Goal: Use online tool/utility: Use online tool/utility

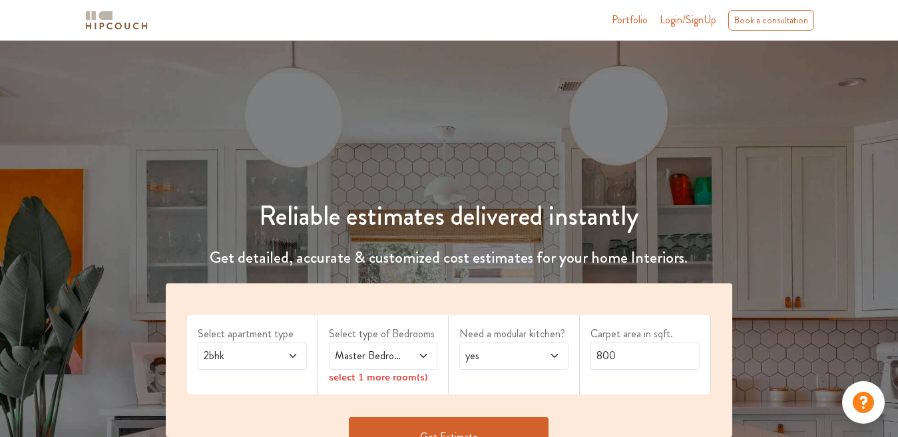
click at [278, 358] on span at bounding box center [286, 356] width 24 height 16
click at [263, 409] on div "3bhk" at bounding box center [256, 415] width 101 height 16
click at [522, 359] on span "yes" at bounding box center [499, 356] width 73 height 16
click at [518, 417] on div "no" at bounding box center [517, 415] width 101 height 16
click at [604, 353] on input "800" at bounding box center [644, 356] width 109 height 28
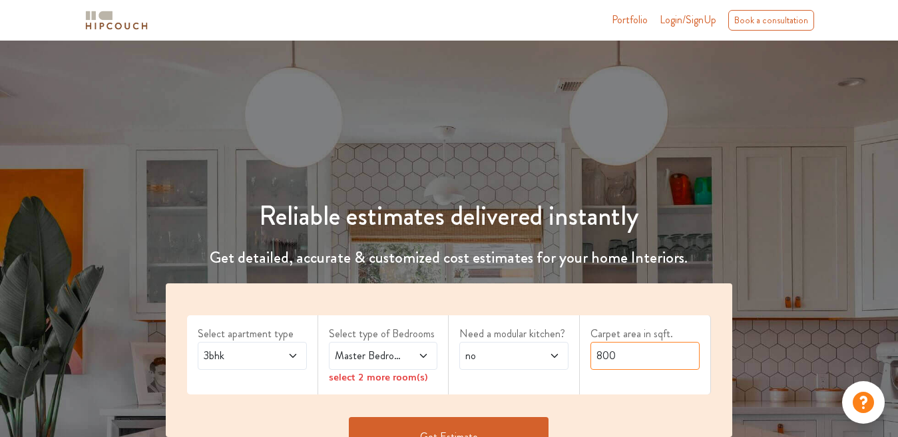
click at [604, 353] on input "800" at bounding box center [644, 356] width 109 height 28
click at [604, 353] on input "3004" at bounding box center [644, 356] width 109 height 28
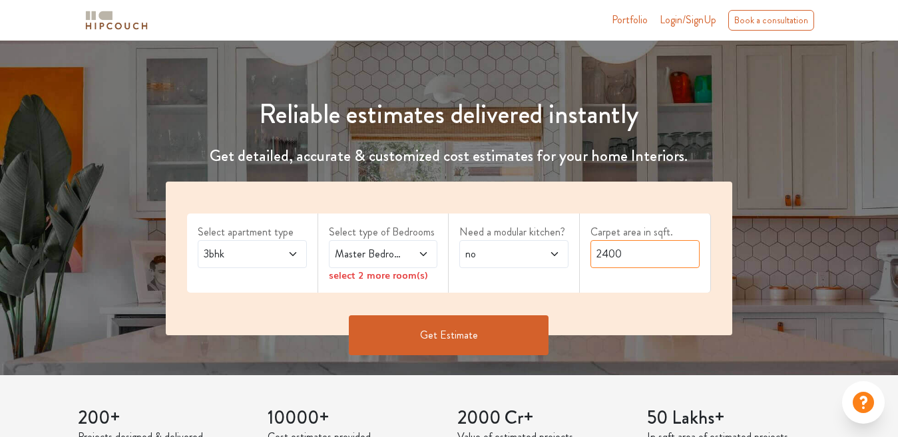
scroll to position [133, 0]
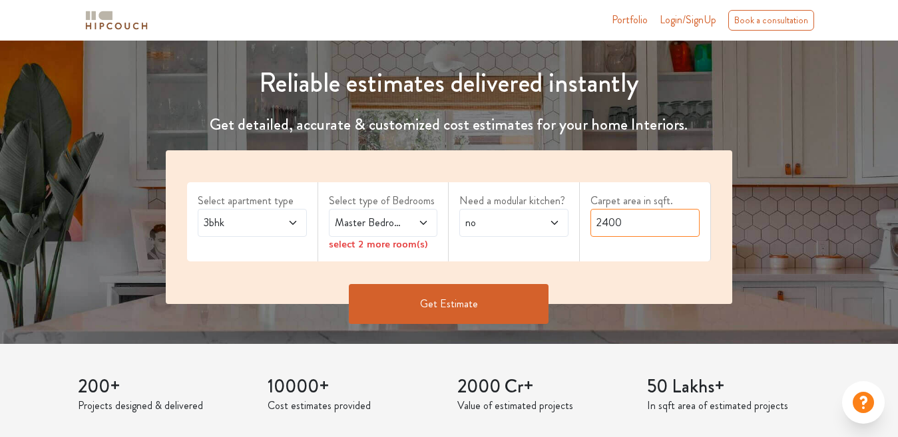
type input "2400"
click at [417, 222] on span at bounding box center [417, 223] width 24 height 16
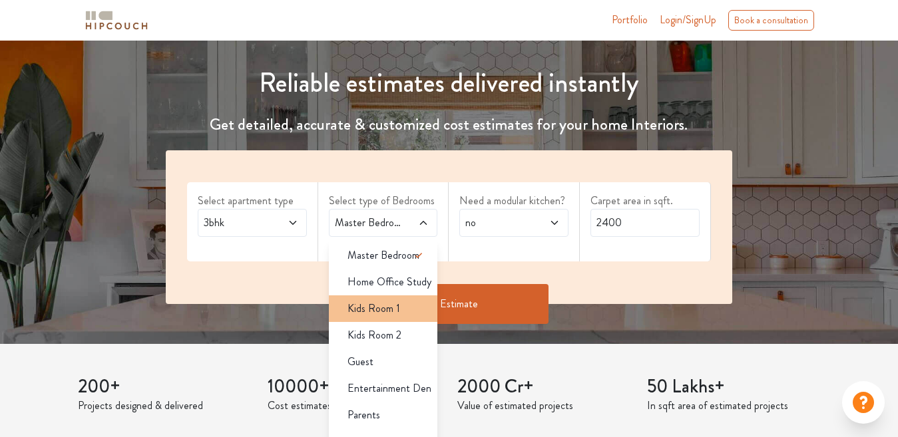
click at [411, 309] on div "Kids Room 1" at bounding box center [387, 309] width 101 height 16
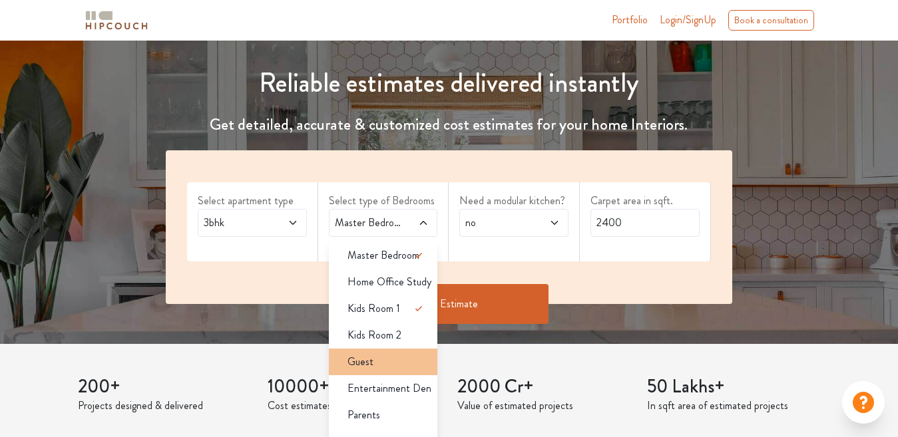
click at [415, 355] on div "Guest" at bounding box center [387, 362] width 101 height 16
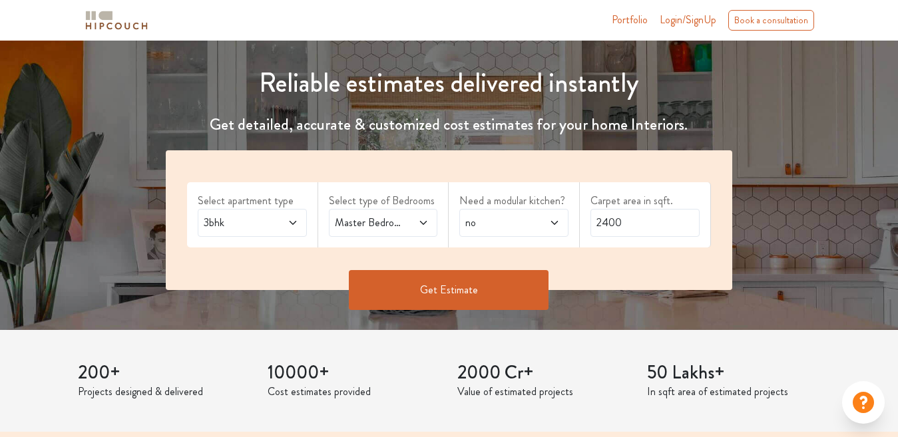
click at [445, 284] on button "Get Estimate" at bounding box center [449, 290] width 200 height 40
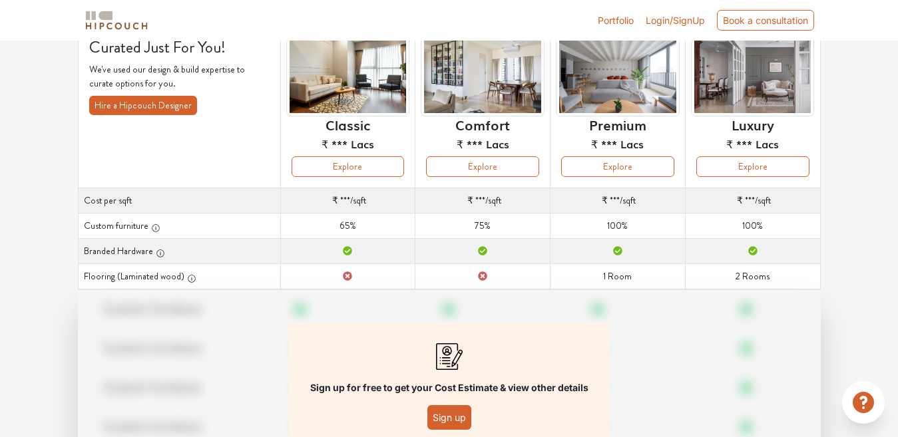
scroll to position [107, 0]
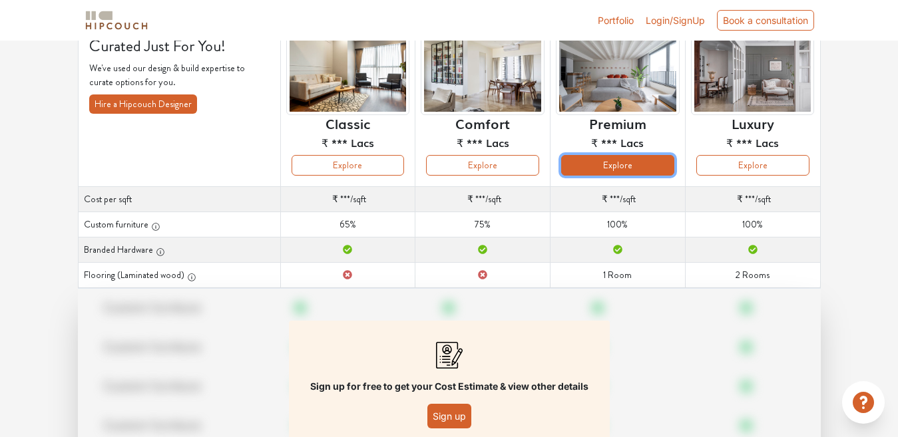
click at [616, 164] on button "Explore" at bounding box center [617, 165] width 113 height 21
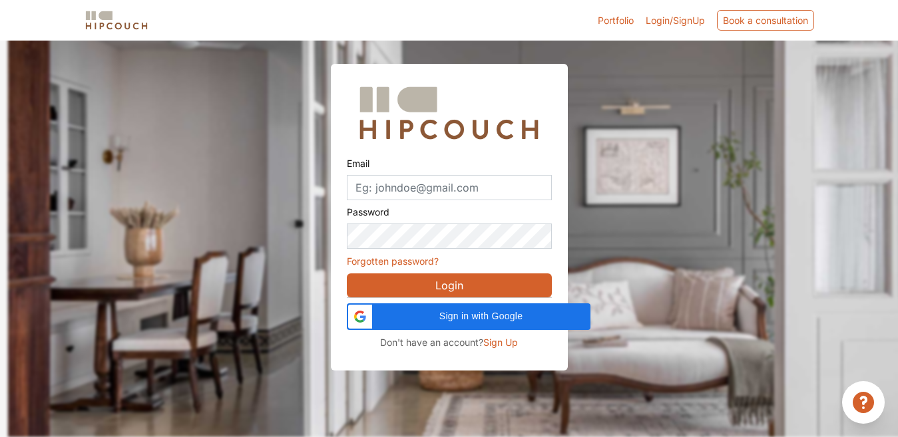
scroll to position [41, 0]
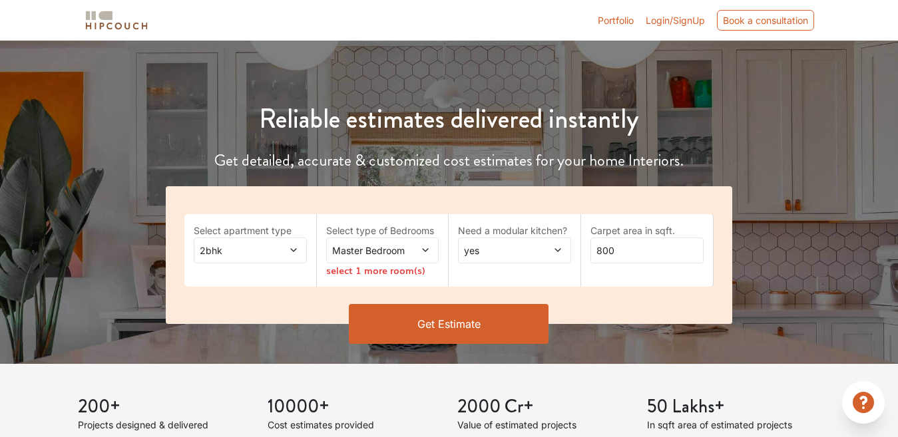
scroll to position [133, 0]
